Goal: Task Accomplishment & Management: Manage account settings

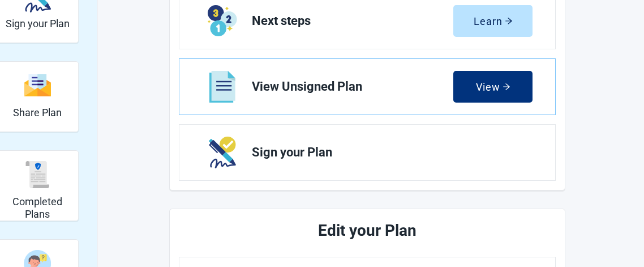
scroll to position [191, 0]
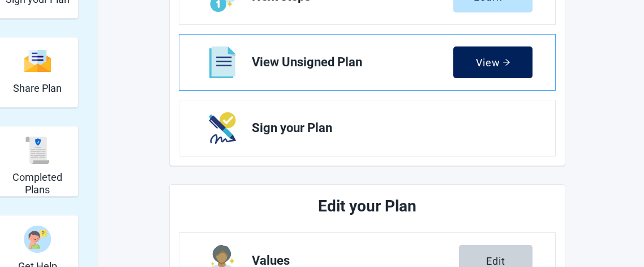
click at [503, 65] on icon "arrow-right" at bounding box center [507, 62] width 8 height 8
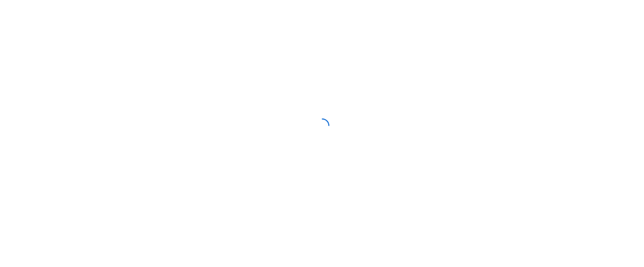
scroll to position [16, 0]
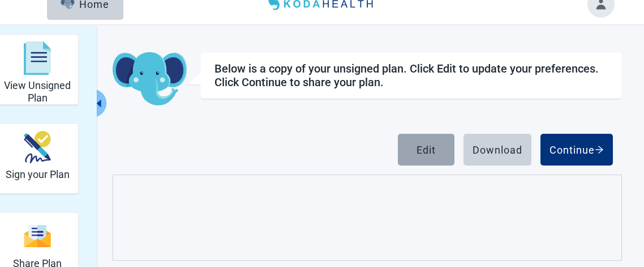
click at [424, 147] on div "Edit" at bounding box center [426, 149] width 19 height 11
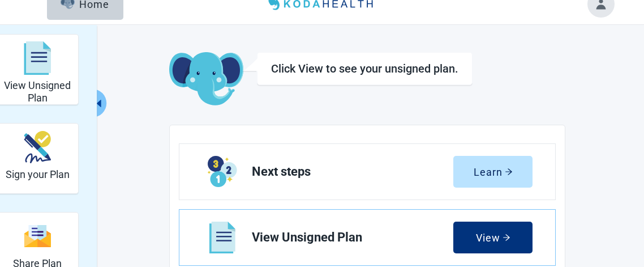
scroll to position [161, 0]
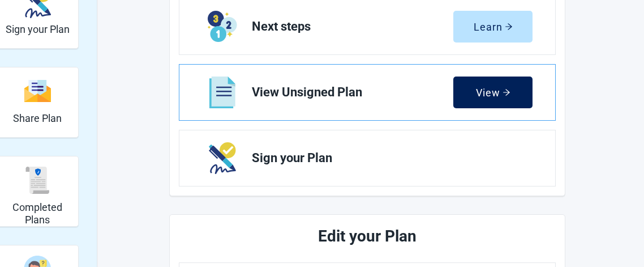
click at [491, 92] on div "View" at bounding box center [493, 92] width 35 height 11
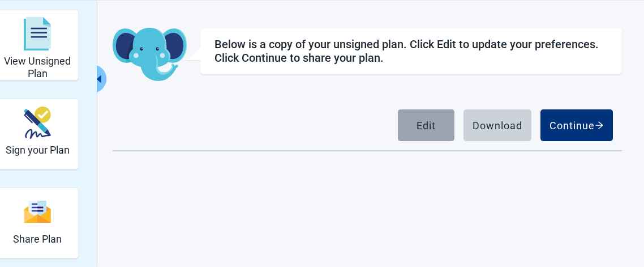
click at [429, 126] on div "Edit" at bounding box center [426, 124] width 19 height 11
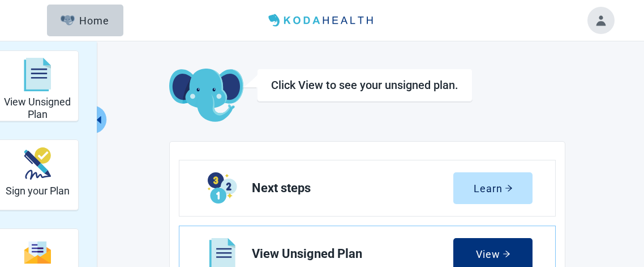
scroll to position [41, 0]
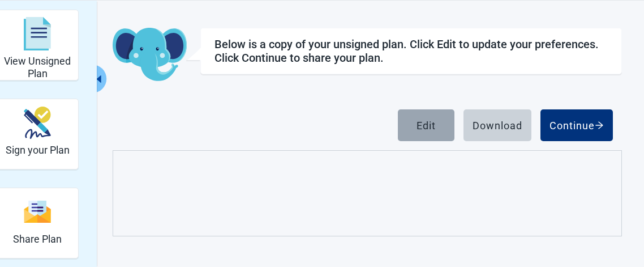
click at [429, 122] on div "Edit" at bounding box center [426, 124] width 19 height 11
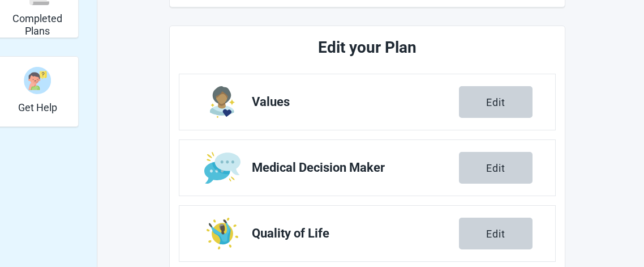
scroll to position [344, 0]
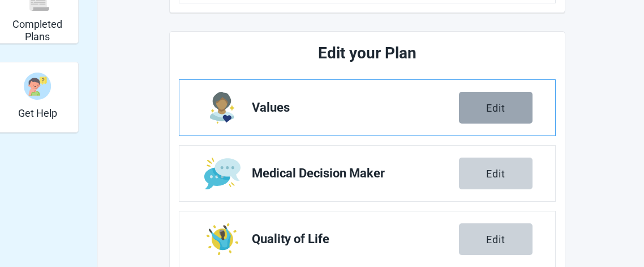
click at [507, 108] on button "Edit" at bounding box center [496, 108] width 74 height 32
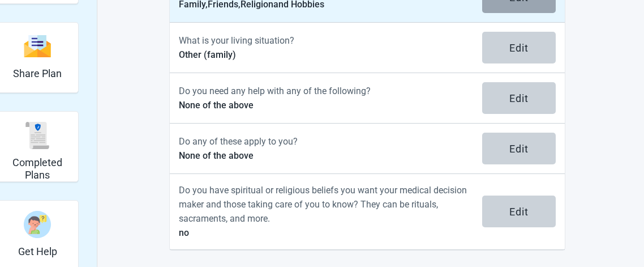
scroll to position [206, 0]
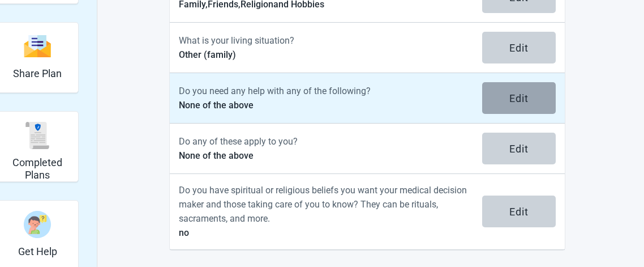
click at [514, 101] on div "Edit" at bounding box center [519, 97] width 19 height 11
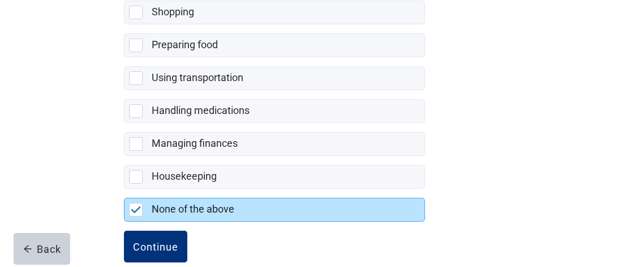
scroll to position [357, 0]
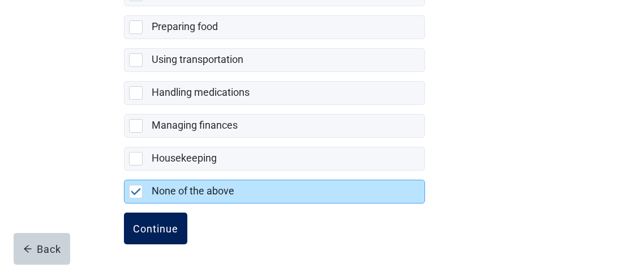
click at [158, 217] on button "Continue" at bounding box center [155, 228] width 63 height 32
click at [153, 224] on div "Continue" at bounding box center [155, 227] width 45 height 11
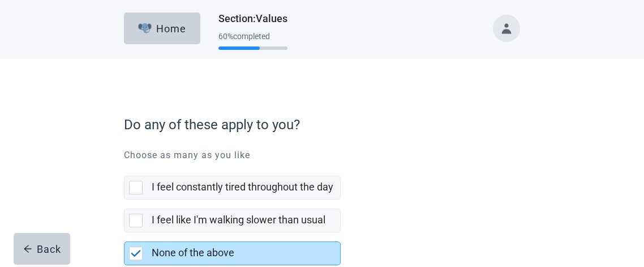
click at [139, 119] on label "Do any of these apply to you?" at bounding box center [319, 124] width 391 height 20
click at [42, 243] on div "Back" at bounding box center [42, 248] width 38 height 11
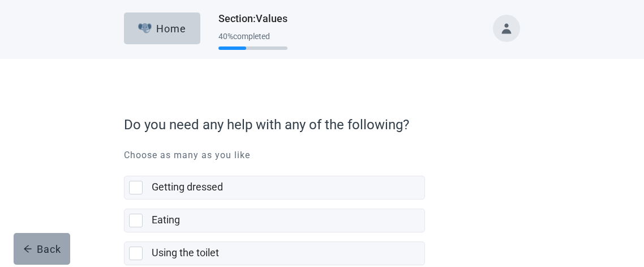
click at [46, 250] on div "Back" at bounding box center [42, 248] width 38 height 11
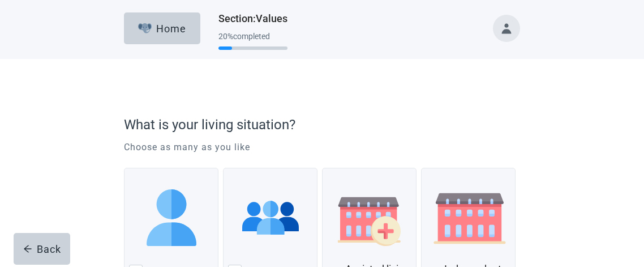
scroll to position [229, 0]
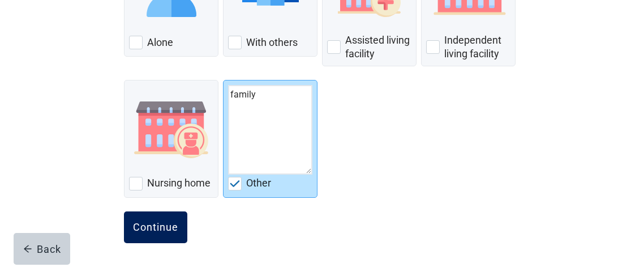
click at [157, 221] on div "Continue" at bounding box center [155, 226] width 45 height 11
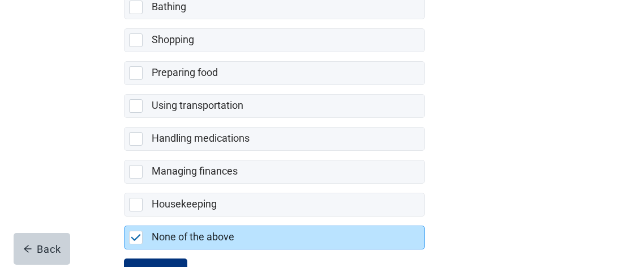
scroll to position [357, 0]
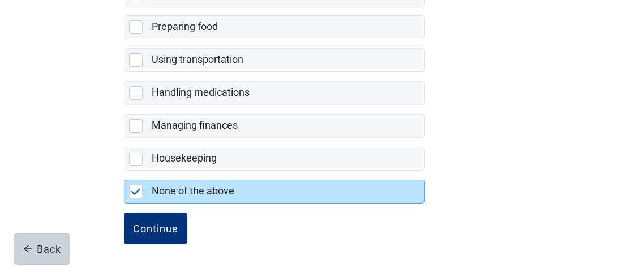
click at [157, 222] on div "Continue" at bounding box center [155, 227] width 45 height 11
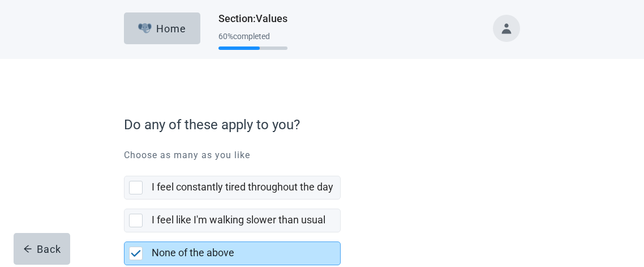
scroll to position [63, 0]
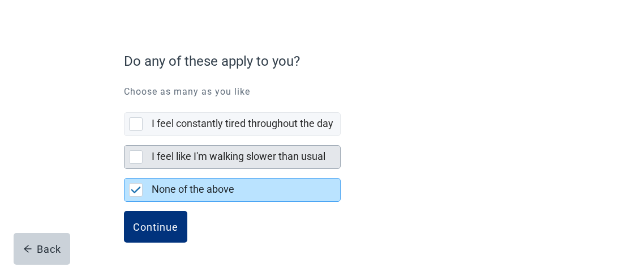
click at [134, 160] on div "I feel like I'm walking slower than usual, checkbox, not selected" at bounding box center [136, 157] width 14 height 14
click at [125, 136] on input "I feel like I'm walking slower than usual" at bounding box center [124, 136] width 1 height 1
checkbox input "true"
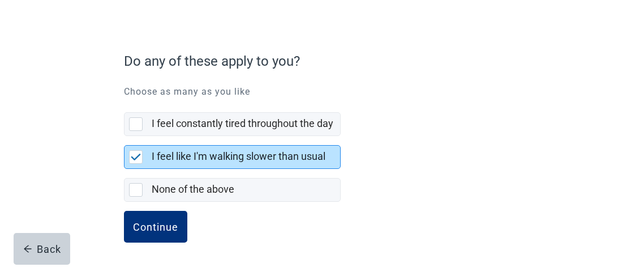
checkbox input "false"
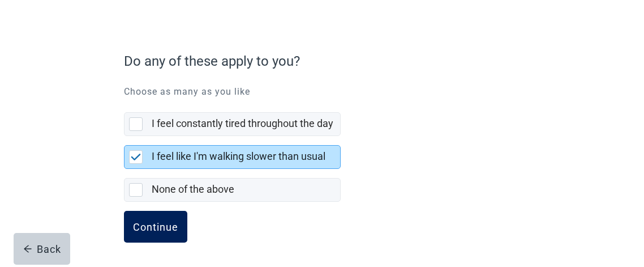
click at [154, 229] on div "Continue" at bounding box center [155, 226] width 45 height 11
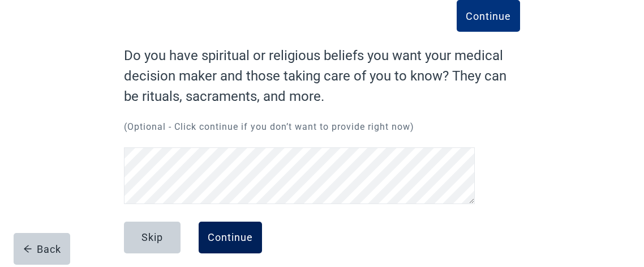
click at [227, 238] on div "Continue" at bounding box center [230, 237] width 45 height 11
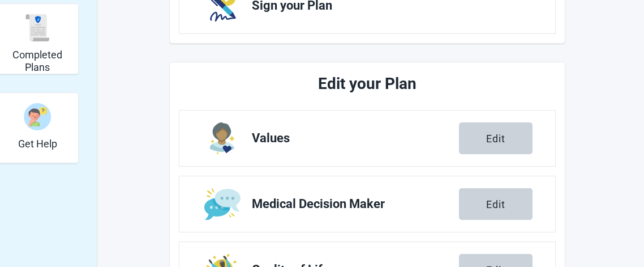
scroll to position [315, 0]
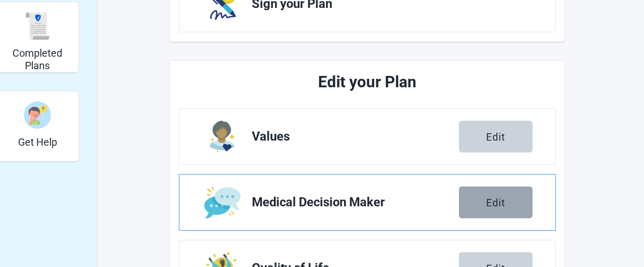
click at [499, 199] on div "Edit" at bounding box center [495, 201] width 19 height 11
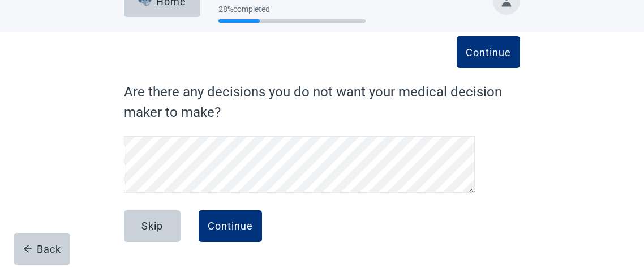
scroll to position [28, 0]
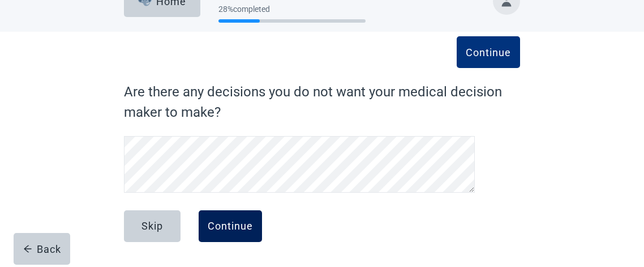
click at [215, 225] on div "Continue" at bounding box center [230, 225] width 45 height 11
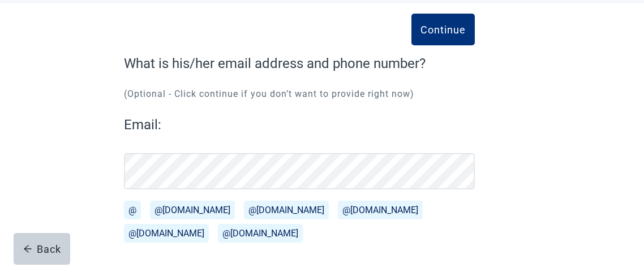
click at [215, 225] on div "@ @gmail.com @outlook.com @yahoo.com @hotmail.com @sbcglobal.net" at bounding box center [299, 224] width 351 height 53
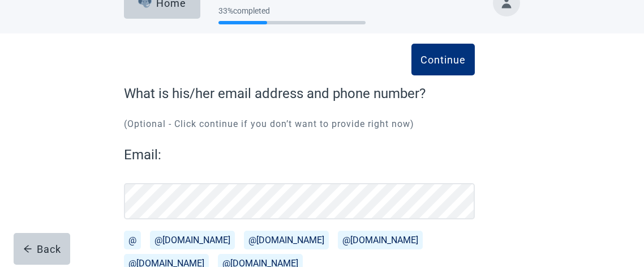
scroll to position [3, 0]
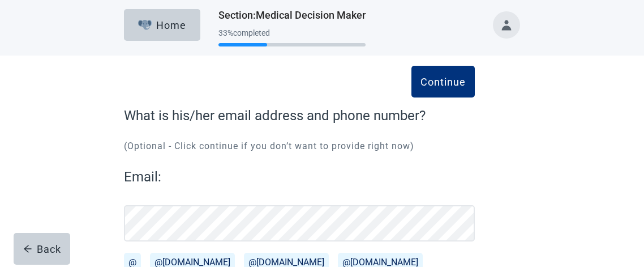
click at [151, 175] on label "Email:" at bounding box center [299, 176] width 351 height 20
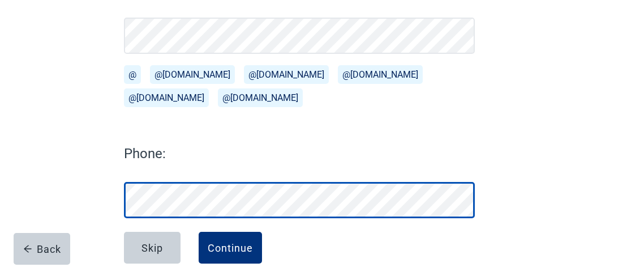
scroll to position [212, 0]
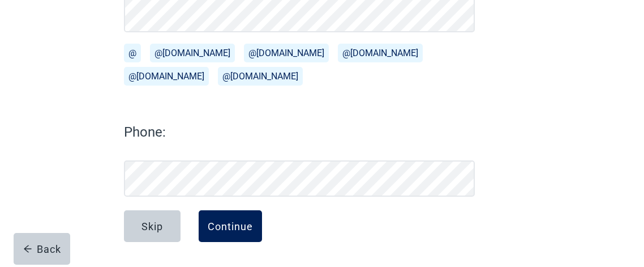
click at [243, 229] on div "Continue" at bounding box center [230, 225] width 45 height 11
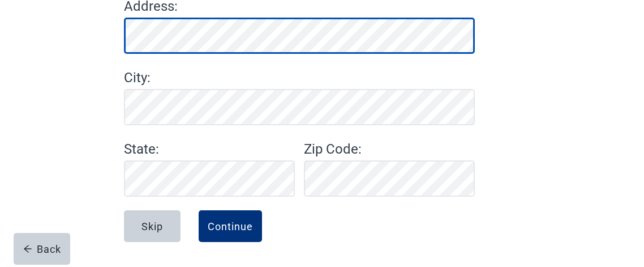
scroll to position [174, 0]
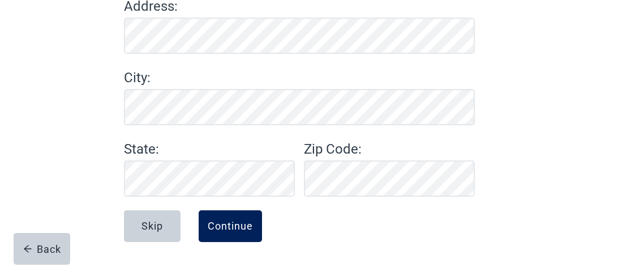
click at [242, 229] on div "Continue" at bounding box center [230, 225] width 45 height 11
click at [232, 222] on div "Continue" at bounding box center [230, 225] width 45 height 11
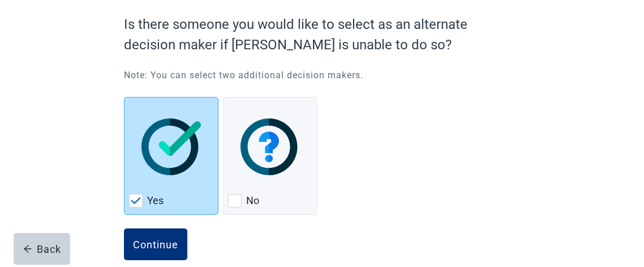
scroll to position [110, 0]
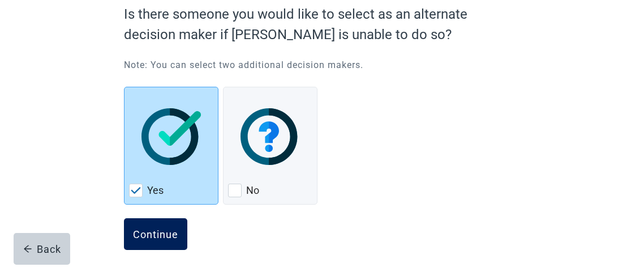
click at [155, 235] on div "Continue" at bounding box center [155, 233] width 45 height 11
click at [153, 235] on div "Continue" at bounding box center [155, 233] width 45 height 11
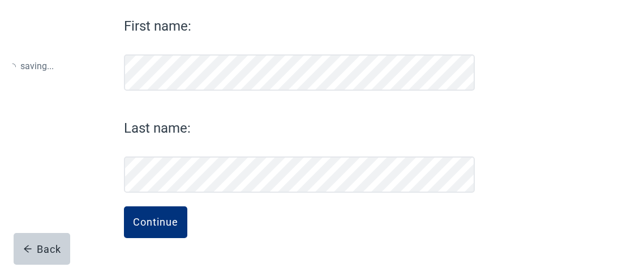
scroll to position [143, 0]
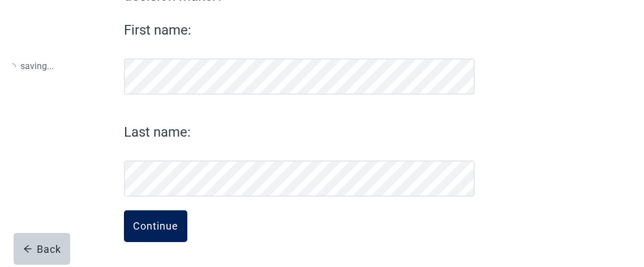
click at [156, 229] on div "Continue" at bounding box center [155, 225] width 45 height 11
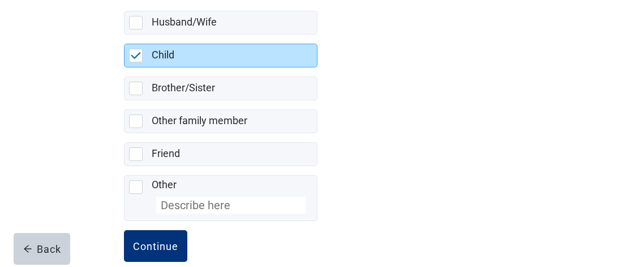
scroll to position [157, 0]
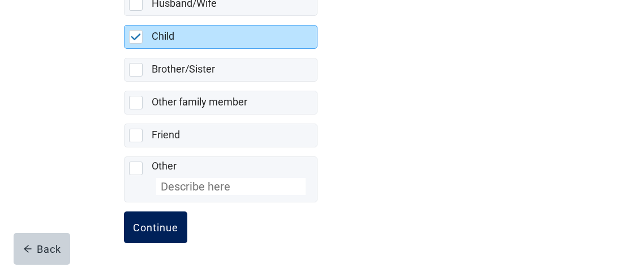
click at [170, 225] on div "Continue" at bounding box center [155, 226] width 45 height 11
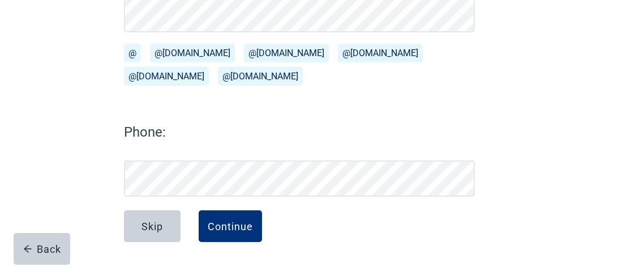
scroll to position [212, 0]
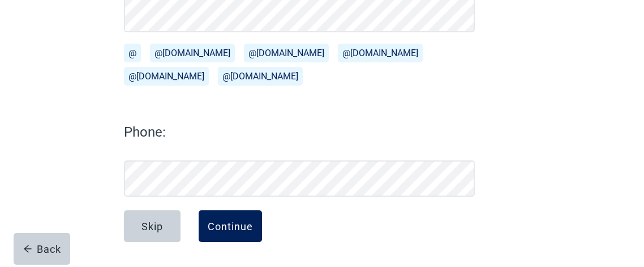
click at [238, 222] on div "Continue" at bounding box center [230, 225] width 45 height 11
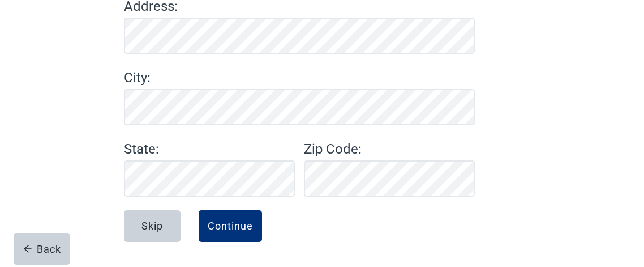
scroll to position [174, 0]
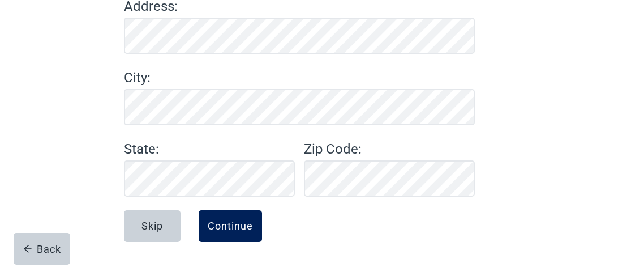
click at [238, 221] on div "Continue" at bounding box center [230, 225] width 45 height 11
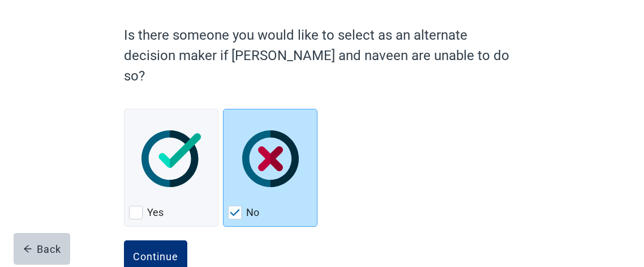
scroll to position [97, 0]
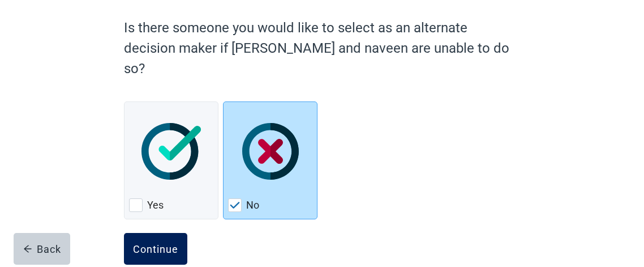
click at [159, 243] on div "Continue" at bounding box center [155, 248] width 45 height 11
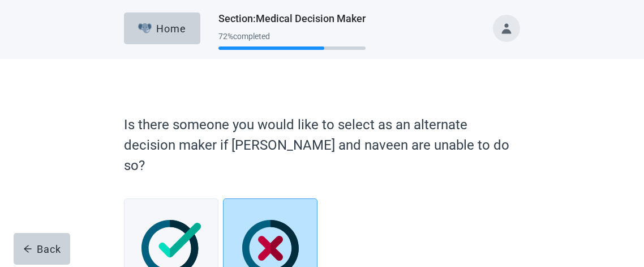
scroll to position [97, 0]
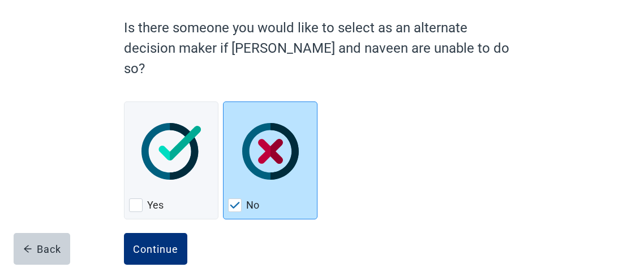
click at [234, 202] on img "No, checkbox, checked" at bounding box center [235, 205] width 10 height 7
click at [224, 102] on input "No" at bounding box center [223, 101] width 1 height 1
checkbox input "true"
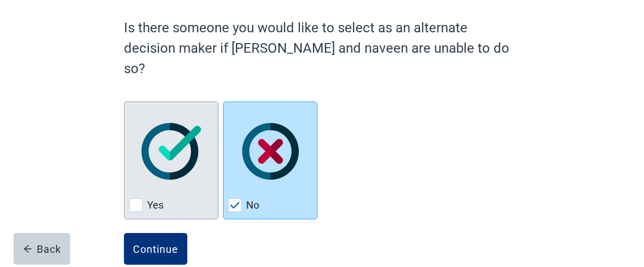
click at [136, 198] on div "Yes, checkbox, not checked" at bounding box center [136, 205] width 14 height 14
click at [125, 102] on input "Yes" at bounding box center [124, 101] width 1 height 1
checkbox input "true"
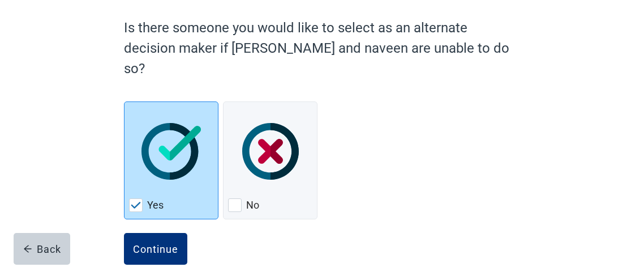
checkbox input "false"
click at [155, 243] on div "Continue" at bounding box center [155, 248] width 45 height 11
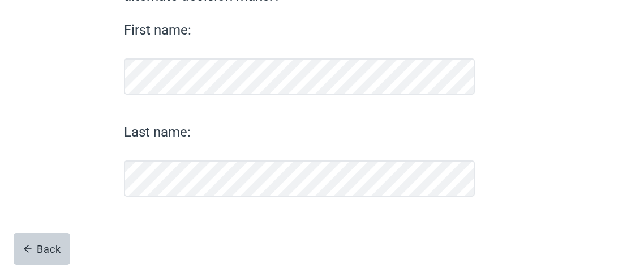
scroll to position [143, 0]
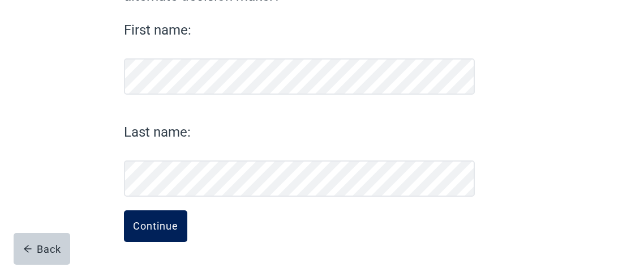
click at [162, 226] on div "Continue" at bounding box center [155, 225] width 45 height 11
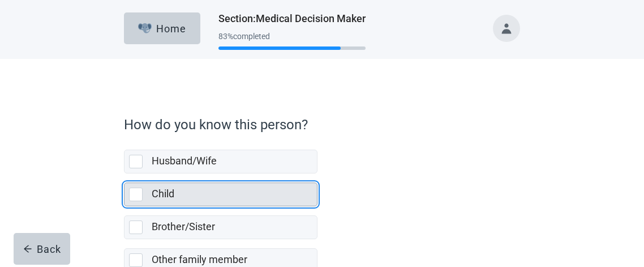
click at [138, 196] on div "Child, checkbox, not selected" at bounding box center [136, 194] width 14 height 14
click at [125, 174] on input "Child" at bounding box center [124, 173] width 1 height 1
checkbox input "true"
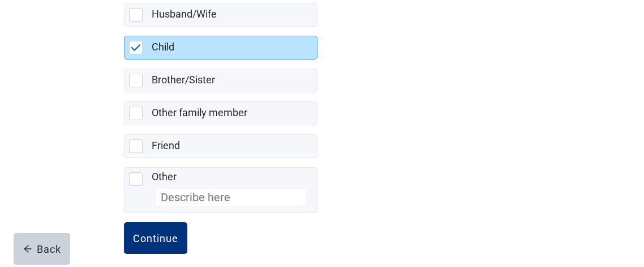
scroll to position [149, 0]
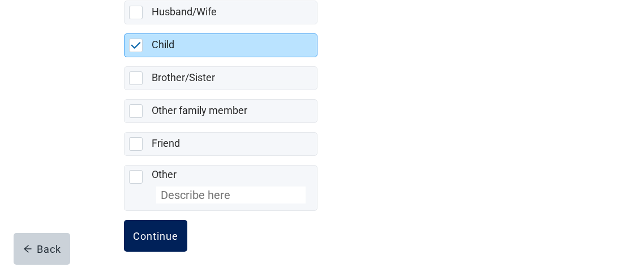
click at [161, 233] on div "Continue" at bounding box center [155, 235] width 45 height 11
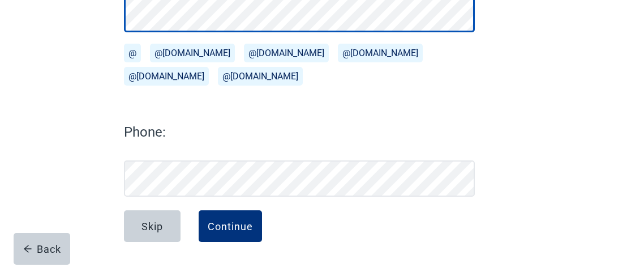
scroll to position [212, 0]
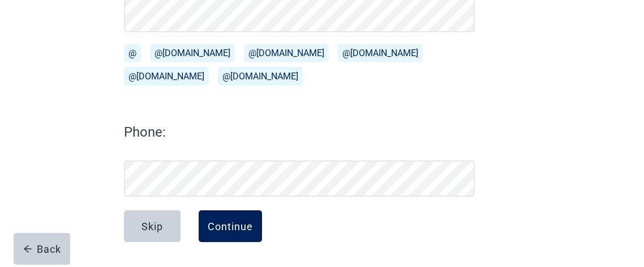
click at [230, 226] on div "Continue" at bounding box center [230, 225] width 45 height 11
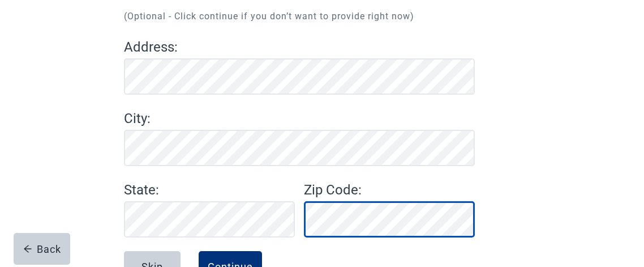
scroll to position [174, 0]
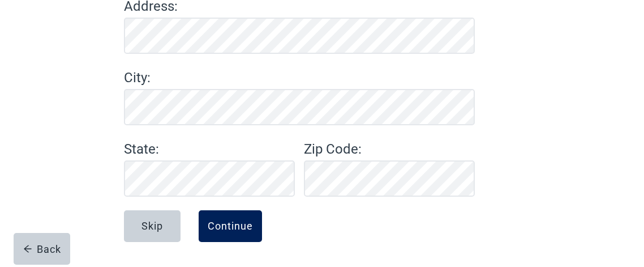
click at [236, 225] on div "Continue" at bounding box center [230, 225] width 45 height 11
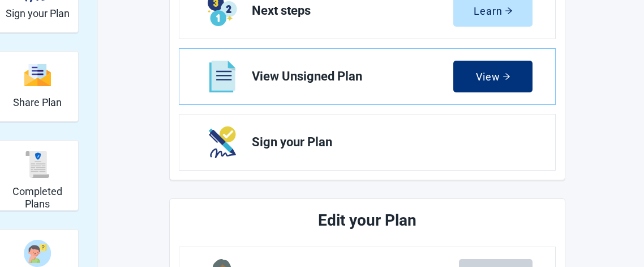
scroll to position [176, 0]
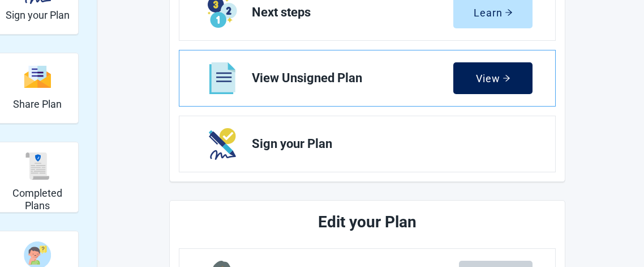
click at [496, 76] on div "View" at bounding box center [493, 77] width 35 height 11
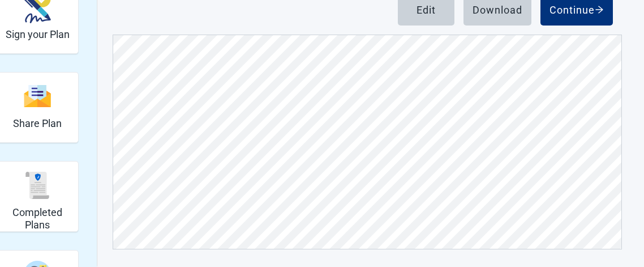
scroll to position [162, 0]
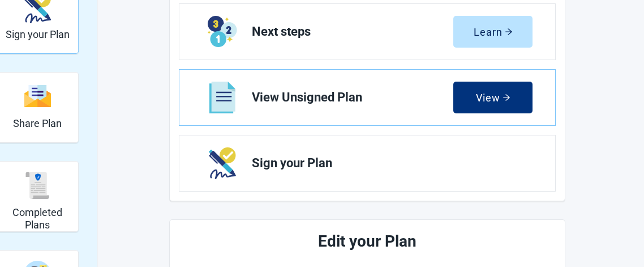
scroll to position [176, 0]
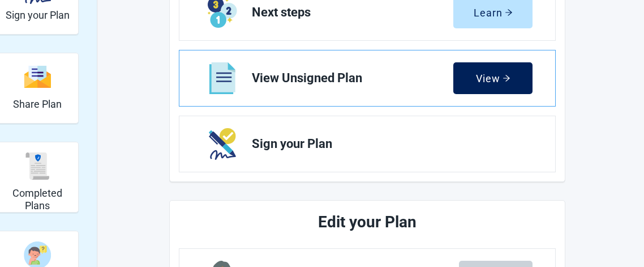
click at [493, 78] on div "View" at bounding box center [493, 77] width 35 height 11
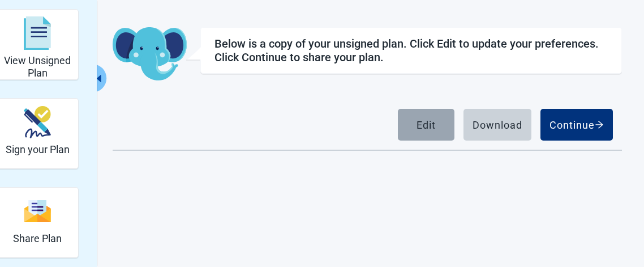
click at [434, 125] on div "Edit" at bounding box center [426, 124] width 19 height 11
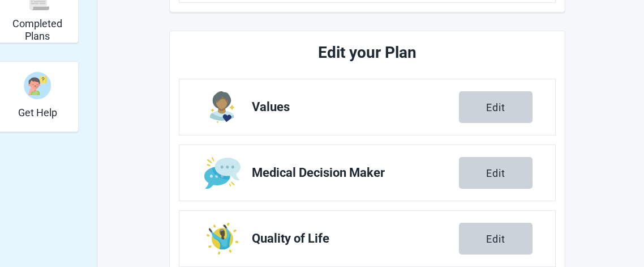
scroll to position [353, 0]
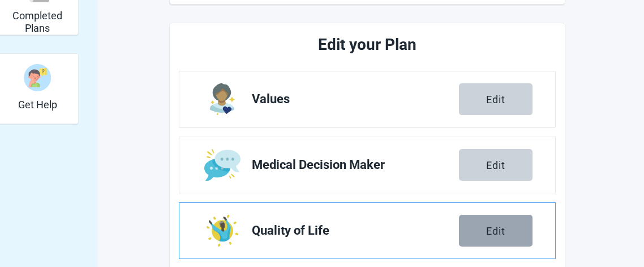
click at [497, 227] on div "Edit" at bounding box center [495, 230] width 19 height 11
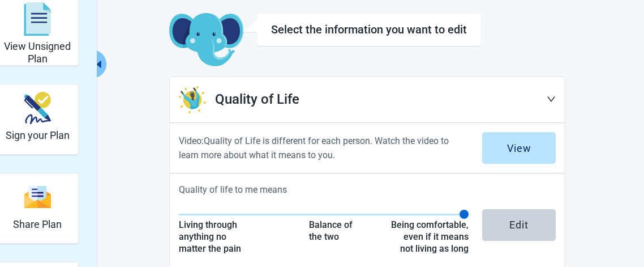
scroll to position [56, 0]
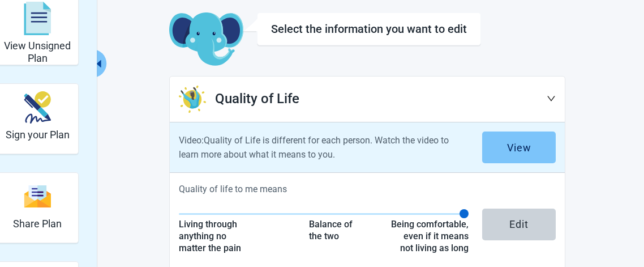
click at [527, 148] on div "View" at bounding box center [519, 147] width 24 height 11
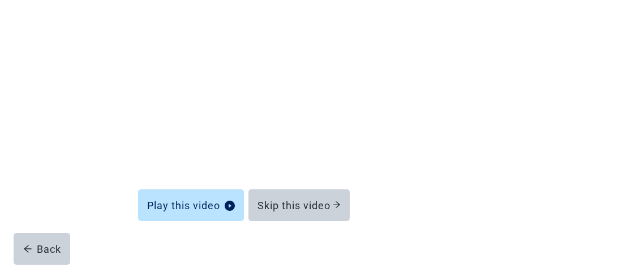
scroll to position [176, 0]
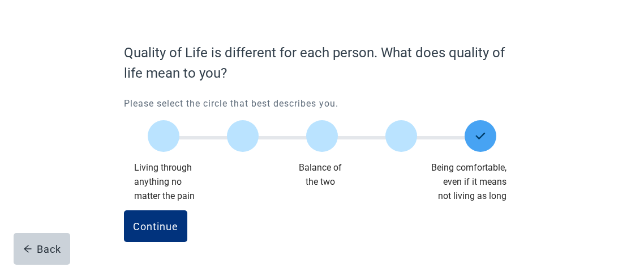
scroll to position [88, 0]
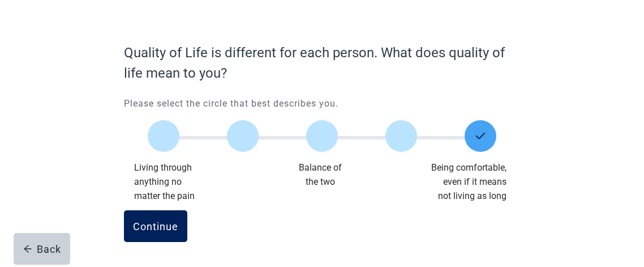
click at [155, 220] on div "Continue" at bounding box center [155, 225] width 45 height 11
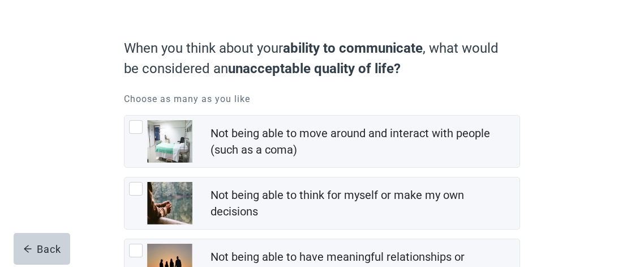
scroll to position [77, 0]
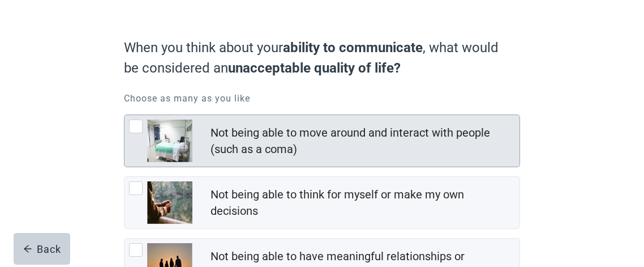
click at [136, 127] on div "Not being able to move around and interact with people (such as a coma), checkb…" at bounding box center [136, 126] width 14 height 14
click at [125, 115] on input "Not being able to move around and interact with people (such as a coma)" at bounding box center [124, 114] width 1 height 1
checkbox input "true"
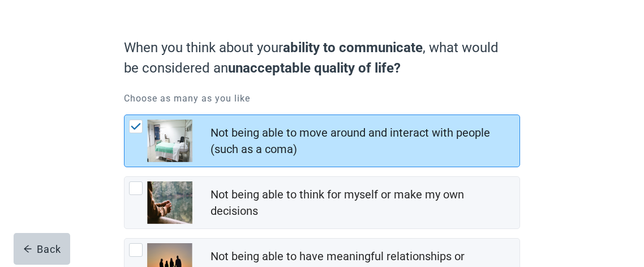
checkbox input "false"
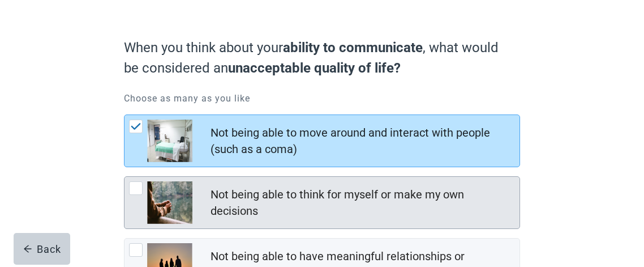
click at [134, 185] on div "Not being able to think for myself or make my own decisions, checkbox, not chec…" at bounding box center [136, 188] width 14 height 14
click at [125, 177] on input "Not being able to think for myself or make my own decisions" at bounding box center [124, 176] width 1 height 1
checkbox input "true"
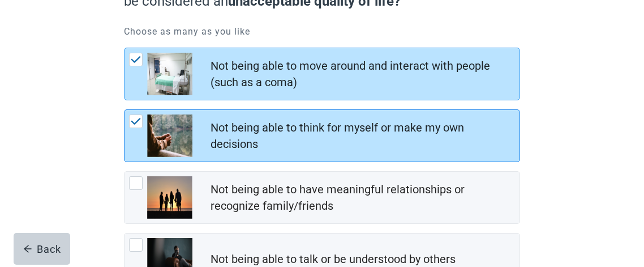
scroll to position [143, 0]
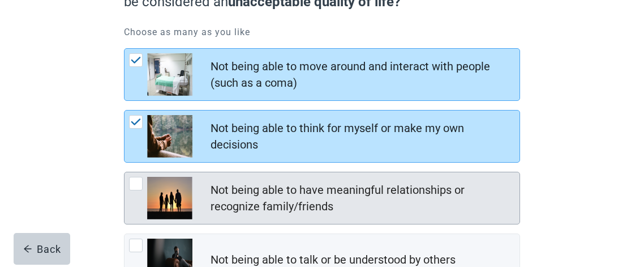
click at [134, 185] on div "Not being able to have meaningful relationships or recognize family/friends, ch…" at bounding box center [136, 184] width 14 height 14
click at [125, 172] on input "Not being able to have meaningful relationships or recognize family/friends" at bounding box center [124, 172] width 1 height 1
checkbox input "true"
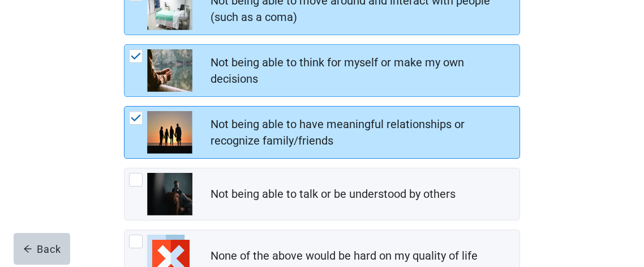
scroll to position [209, 0]
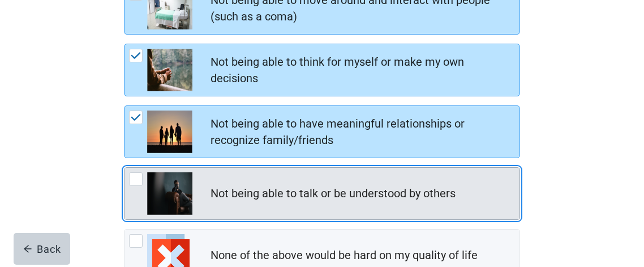
click at [135, 176] on div "Not being able to talk or be understood by others, checkbox, not checked" at bounding box center [136, 179] width 14 height 14
click at [125, 168] on input "Not being able to talk or be understood by others" at bounding box center [124, 167] width 1 height 1
checkbox input "true"
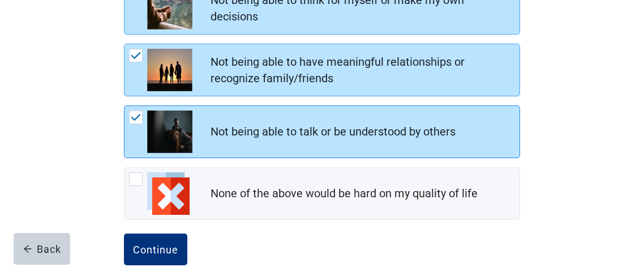
scroll to position [271, 0]
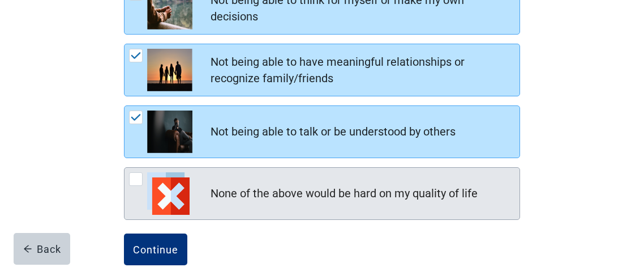
click at [137, 178] on div "None of the above would be hard on my quality of life, checkbox, not checked" at bounding box center [136, 179] width 14 height 14
click at [125, 168] on input "None of the above would be hard on my quality of life" at bounding box center [124, 167] width 1 height 1
checkbox input "true"
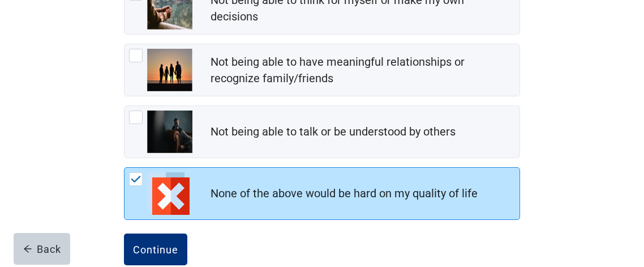
checkbox input "false"
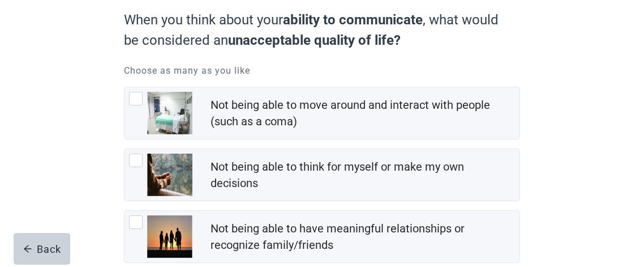
scroll to position [104, 0]
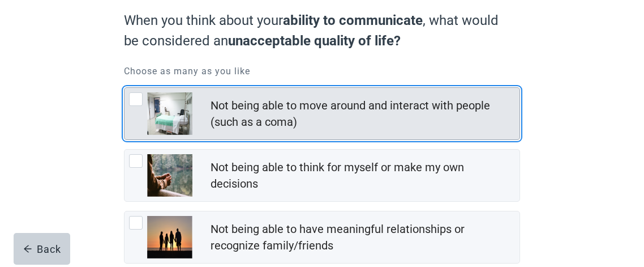
click at [135, 97] on div "Not being able to move around and interact with people (such as a coma), checkb…" at bounding box center [136, 99] width 14 height 14
click at [125, 88] on input "Not being able to move around and interact with people (such as a coma)" at bounding box center [124, 87] width 1 height 1
checkbox input "true"
checkbox input "false"
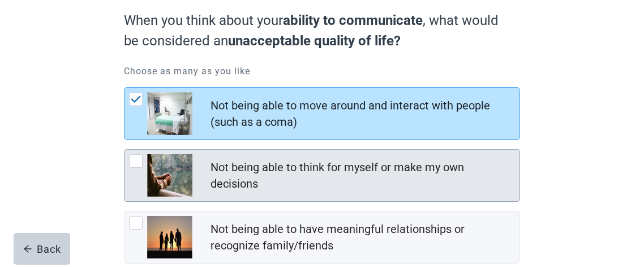
click at [135, 160] on div "Not being able to think for myself or make my own decisions, checkbox, not chec…" at bounding box center [136, 161] width 14 height 14
click at [125, 149] on input "Not being able to think for myself or make my own decisions" at bounding box center [124, 149] width 1 height 1
checkbox input "true"
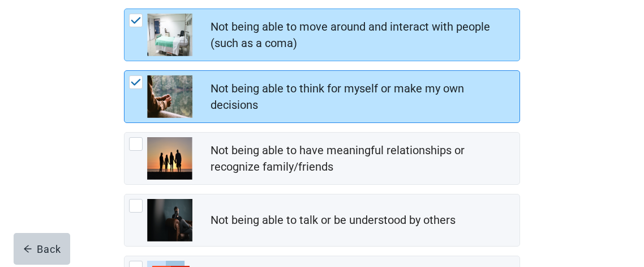
scroll to position [188, 0]
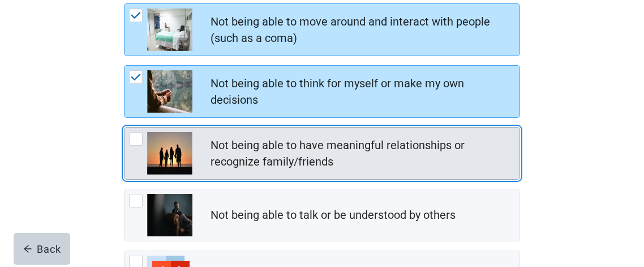
click at [138, 138] on div "Not being able to have meaningful relationships or recognize family/friends, ch…" at bounding box center [136, 139] width 14 height 14
click at [125, 127] on input "Not being able to have meaningful relationships or recognize family/friends" at bounding box center [124, 127] width 1 height 1
checkbox input "true"
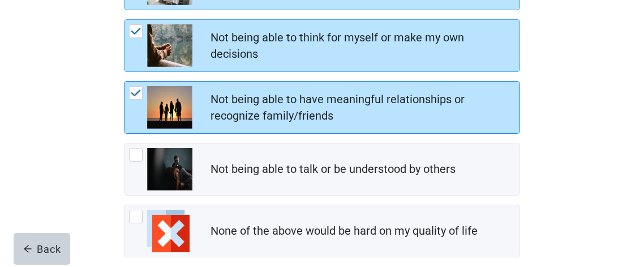
scroll to position [236, 0]
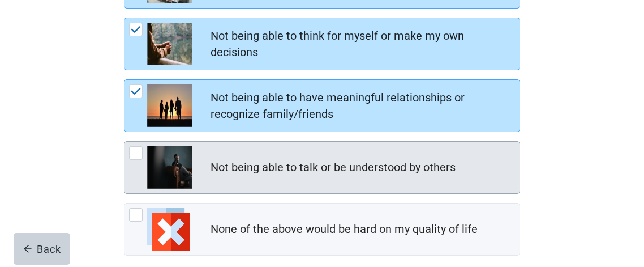
click at [137, 152] on div "Not being able to talk or be understood by others, checkbox, not checked" at bounding box center [136, 153] width 14 height 14
click at [125, 142] on input "Not being able to talk or be understood by others" at bounding box center [124, 141] width 1 height 1
checkbox input "true"
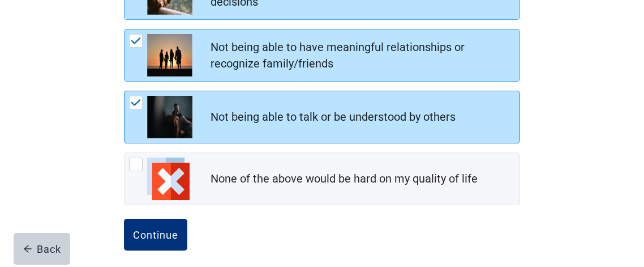
scroll to position [293, 0]
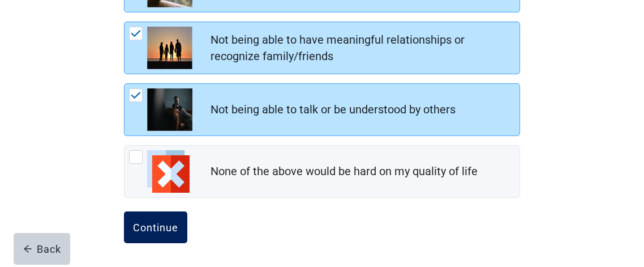
click at [157, 223] on div "Continue" at bounding box center [155, 226] width 45 height 11
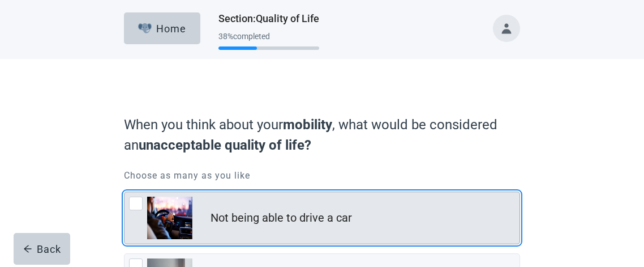
click at [137, 201] on div "Not being able to drive a car, checkbox, not checked" at bounding box center [136, 203] width 14 height 14
click at [125, 192] on input "Not being able to drive a car" at bounding box center [124, 191] width 1 height 1
checkbox input "true"
checkbox input "false"
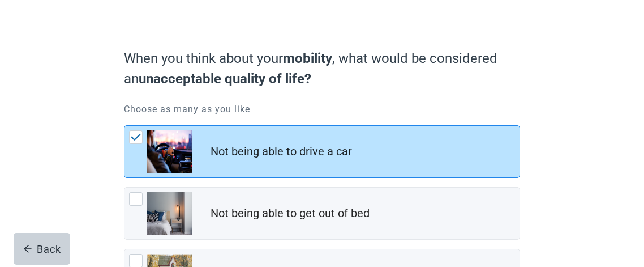
scroll to position [69, 0]
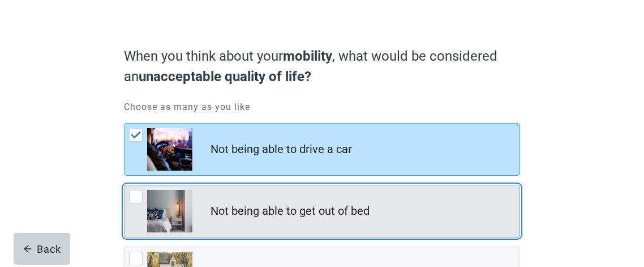
click at [136, 197] on div "Not being able to get out of bed, checkbox, not checked" at bounding box center [136, 197] width 14 height 14
click at [125, 185] on input "Not being able to get out of bed" at bounding box center [124, 185] width 1 height 1
checkbox input "true"
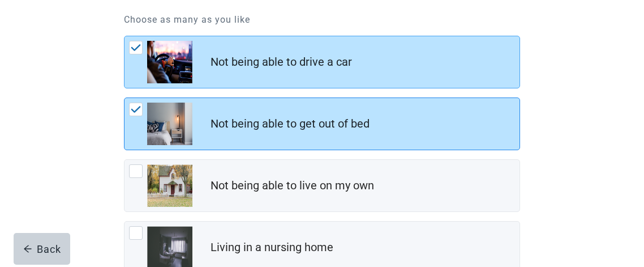
scroll to position [155, 0]
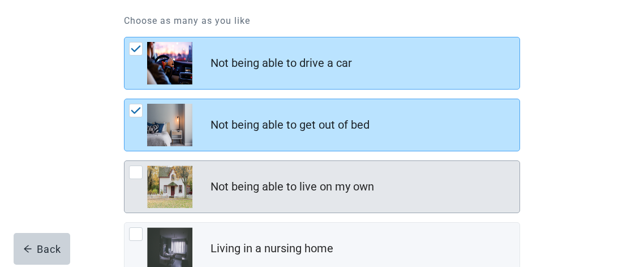
click at [135, 172] on div "Not being able to live on my own, checkbox, not checked" at bounding box center [136, 172] width 14 height 14
click at [125, 161] on input "Not being able to live on my own" at bounding box center [124, 160] width 1 height 1
checkbox input "true"
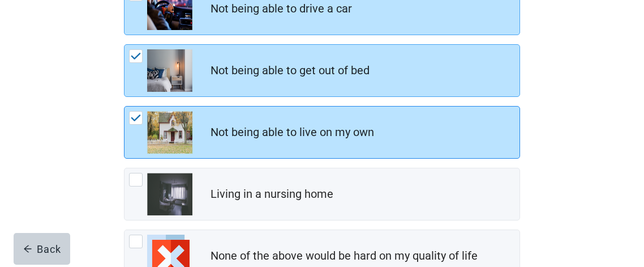
scroll to position [208, 0]
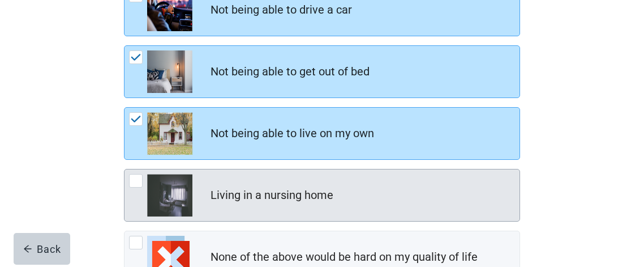
click at [136, 178] on div "Living in a nursing home, checkbox, not checked" at bounding box center [136, 181] width 14 height 14
click at [125, 169] on input "Living in a nursing home" at bounding box center [124, 169] width 1 height 1
checkbox input "true"
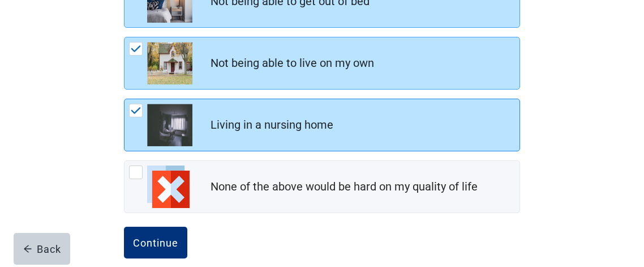
scroll to position [293, 0]
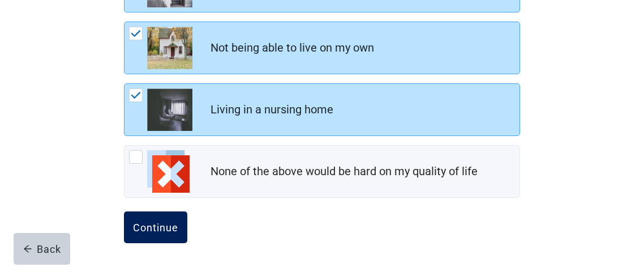
click at [151, 227] on div "Continue" at bounding box center [155, 226] width 45 height 11
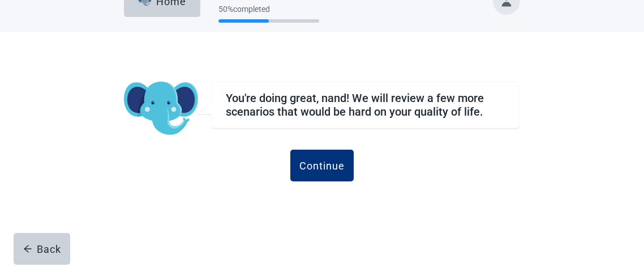
scroll to position [27, 0]
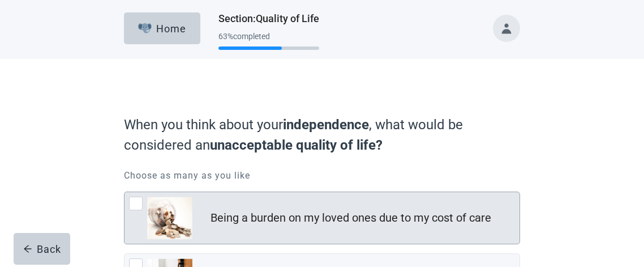
click at [135, 203] on div "Being a burden on my loved ones due to my cost of care, checkbox, not checked" at bounding box center [136, 203] width 14 height 14
click at [125, 192] on input "Being a burden on my loved ones due to my cost of care" at bounding box center [124, 191] width 1 height 1
checkbox input "true"
checkbox input "false"
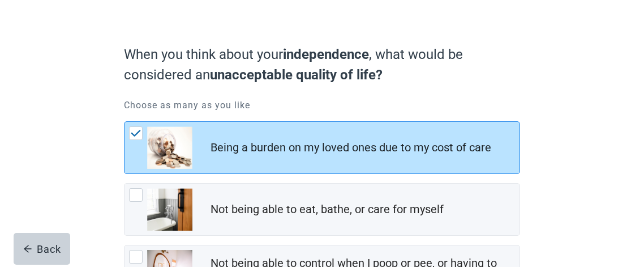
scroll to position [71, 0]
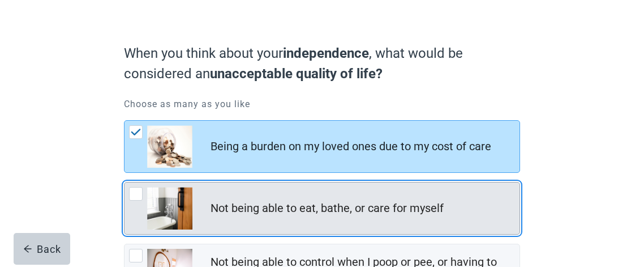
click at [136, 193] on div "Not being able to eat, bathe, or care for myself, checkbox, not checked" at bounding box center [136, 194] width 14 height 14
click at [125, 182] on input "Not being able to eat, bathe, or care for myself" at bounding box center [124, 182] width 1 height 1
checkbox input "true"
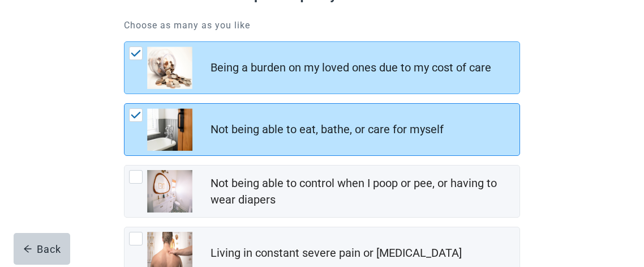
scroll to position [151, 0]
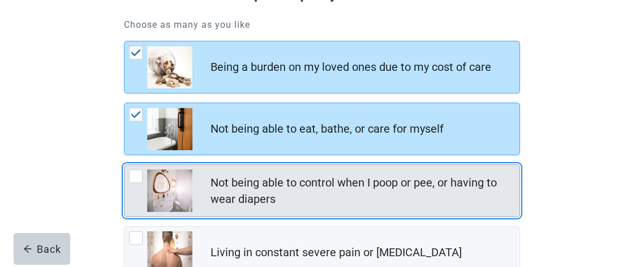
click at [137, 174] on div "Not being able to control when I poop or pee, or having to wear diapers, checkb…" at bounding box center [136, 176] width 14 height 14
click at [125, 165] on input "Not being able to control when I poop or pee, or having to wear diapers" at bounding box center [124, 164] width 1 height 1
checkbox input "true"
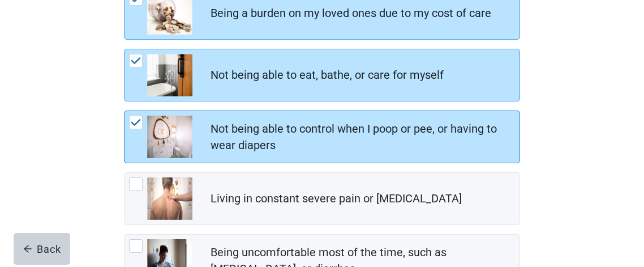
scroll to position [205, 0]
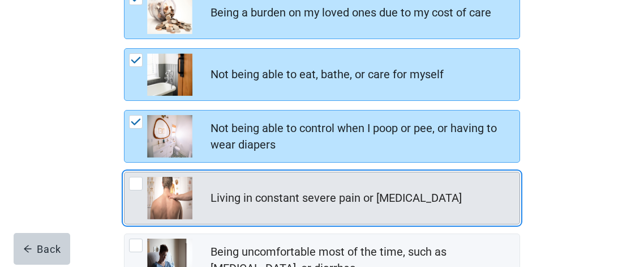
click at [137, 183] on div "Living in constant severe pain or shortness of breath, checkbox, not checked" at bounding box center [136, 184] width 14 height 14
click at [125, 172] on input "Living in constant severe pain or shortness of breath" at bounding box center [124, 172] width 1 height 1
checkbox input "true"
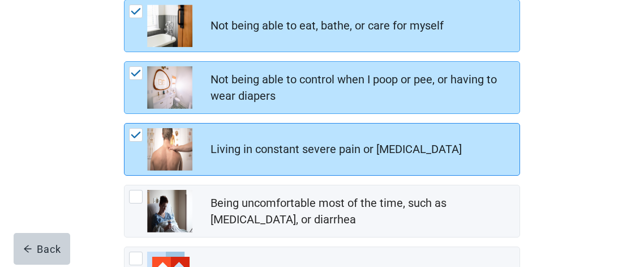
scroll to position [254, 0]
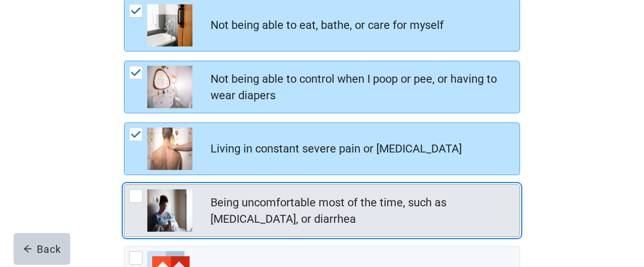
click at [135, 193] on div "Being uncomfortable most of the time, such as nausea, vomiting, or diarrhea, ch…" at bounding box center [136, 196] width 14 height 14
click at [125, 185] on input "Being uncomfortable most of the time, such as nausea, vomiting, or diarrhea" at bounding box center [124, 184] width 1 height 1
checkbox input "true"
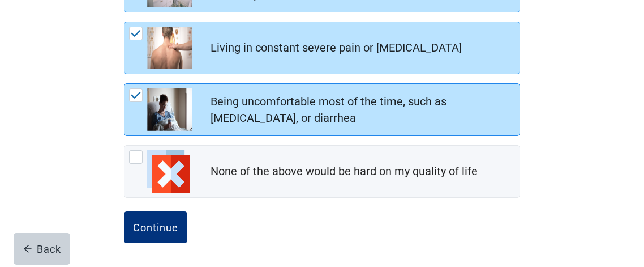
scroll to position [354, 0]
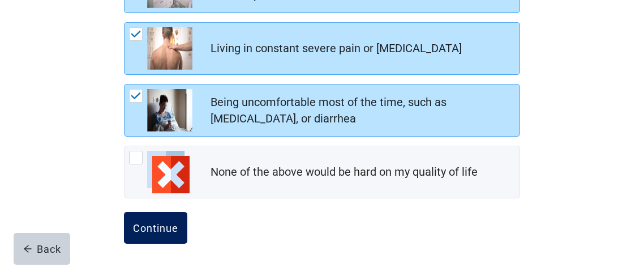
click at [161, 227] on div "Continue" at bounding box center [155, 227] width 45 height 11
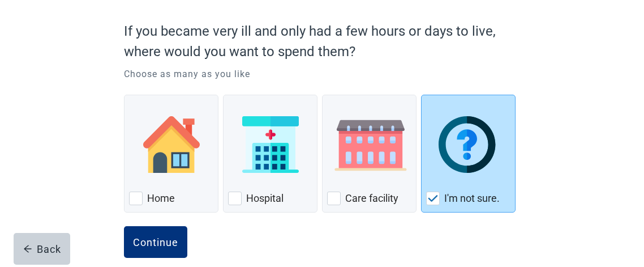
scroll to position [94, 0]
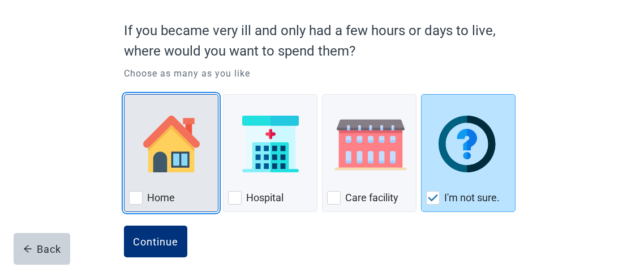
click at [137, 195] on div "Home, checkbox, not checked" at bounding box center [136, 198] width 14 height 14
click at [125, 95] on input "Home" at bounding box center [124, 94] width 1 height 1
checkbox input "true"
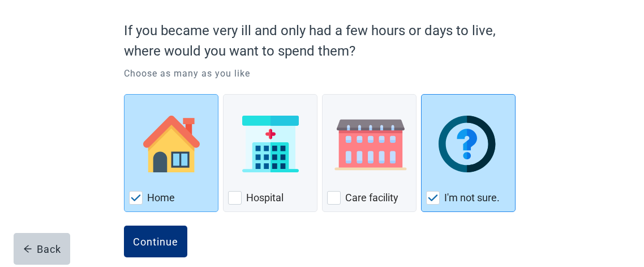
click at [433, 195] on img "I'm not sure., checkbox, checked" at bounding box center [433, 197] width 10 height 7
click at [422, 95] on input "I'm not sure." at bounding box center [421, 94] width 1 height 1
click at [433, 195] on div "I'm not sure., checkbox, checked" at bounding box center [433, 198] width 14 height 14
click at [422, 95] on input "I'm not sure." at bounding box center [421, 94] width 1 height 1
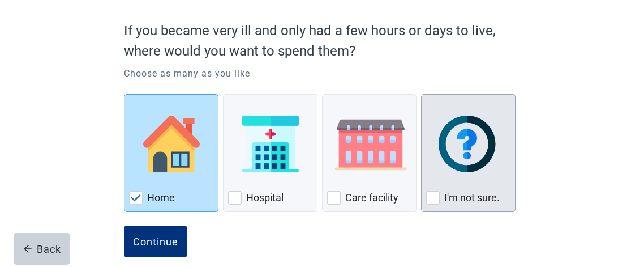
click at [433, 195] on div "I'm not sure., checkbox, not checked" at bounding box center [433, 198] width 14 height 14
click at [422, 95] on input "I'm not sure." at bounding box center [421, 94] width 1 height 1
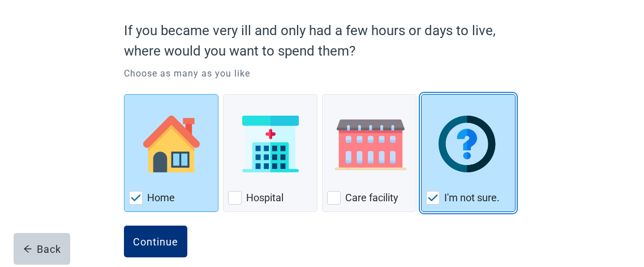
click at [434, 195] on img "I'm not sure., checkbox, checked" at bounding box center [433, 197] width 10 height 7
click at [422, 95] on input "I'm not sure." at bounding box center [421, 94] width 1 height 1
checkbox input "false"
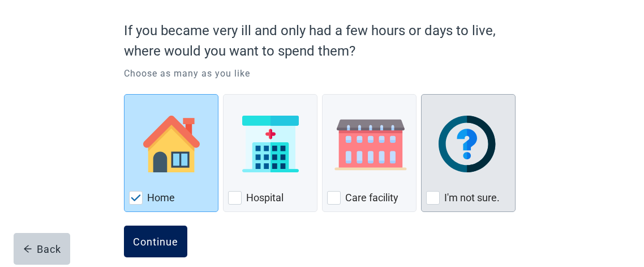
click at [161, 239] on div "Continue" at bounding box center [155, 241] width 45 height 11
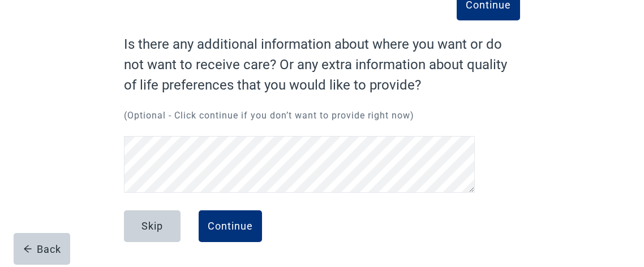
scroll to position [75, 0]
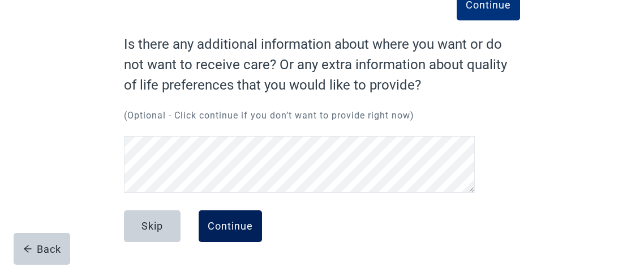
click at [228, 228] on div "Continue" at bounding box center [230, 225] width 45 height 11
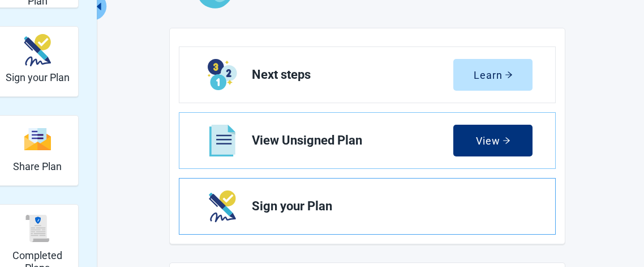
scroll to position [115, 0]
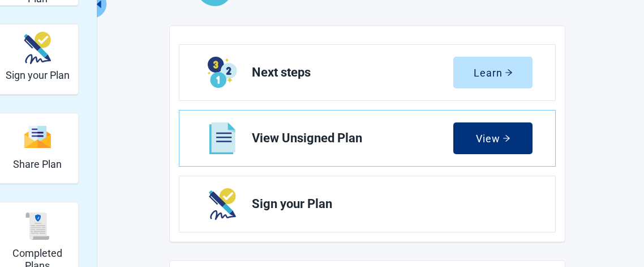
drag, startPoint x: 506, startPoint y: 134, endPoint x: 583, endPoint y: 170, distance: 85.6
click at [506, 134] on icon "arrow-right" at bounding box center [507, 138] width 8 height 8
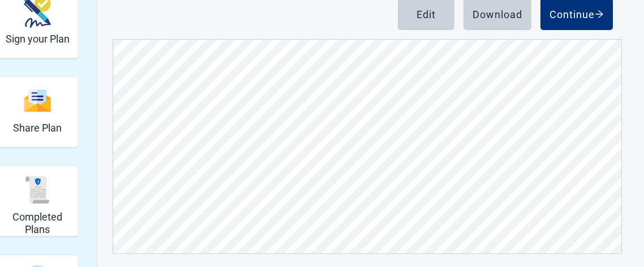
scroll to position [156, 0]
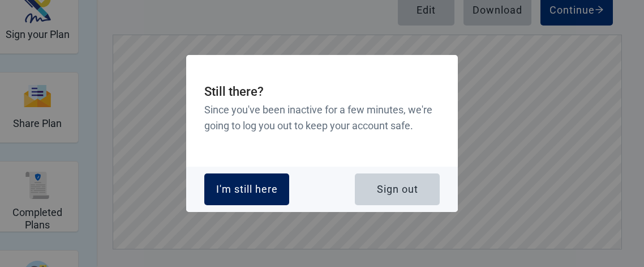
click at [251, 190] on div "I'm still here" at bounding box center [247, 188] width 62 height 11
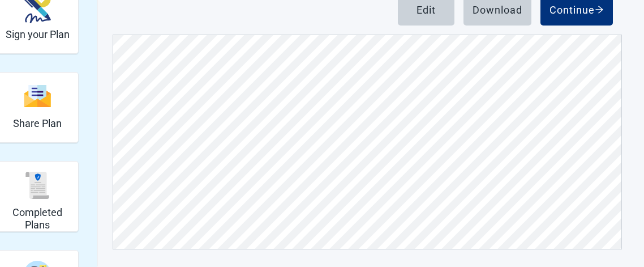
scroll to position [12, 0]
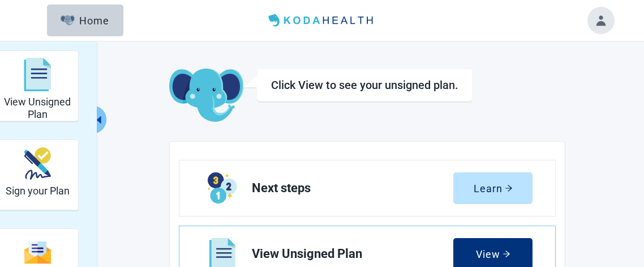
click at [599, 15] on button "Toggle account menu" at bounding box center [601, 20] width 27 height 27
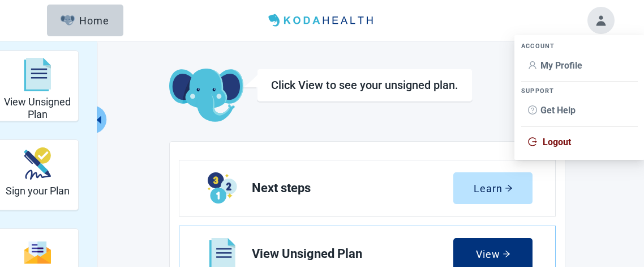
click at [555, 142] on span "Logout" at bounding box center [557, 141] width 28 height 11
